Goal: Navigation & Orientation: Go to known website

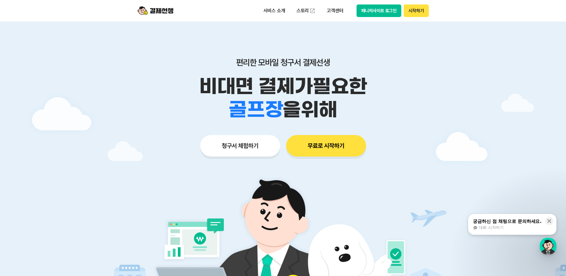
click at [446, 141] on div at bounding box center [283, 178] width 566 height 315
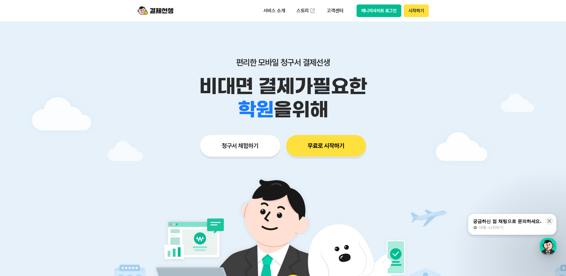
click at [537, 117] on div at bounding box center [283, 178] width 566 height 315
click at [513, 153] on div at bounding box center [283, 178] width 566 height 315
drag, startPoint x: 453, startPoint y: 117, endPoint x: 455, endPoint y: 113, distance: 4.1
click at [455, 114] on div at bounding box center [283, 178] width 566 height 315
click at [473, 105] on div at bounding box center [283, 178] width 566 height 315
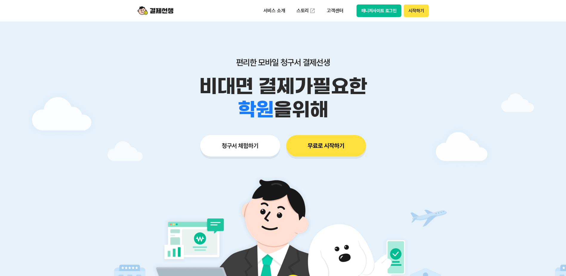
click at [414, 13] on button "시작하기" at bounding box center [416, 10] width 25 height 13
